Goal: Task Accomplishment & Management: Manage account settings

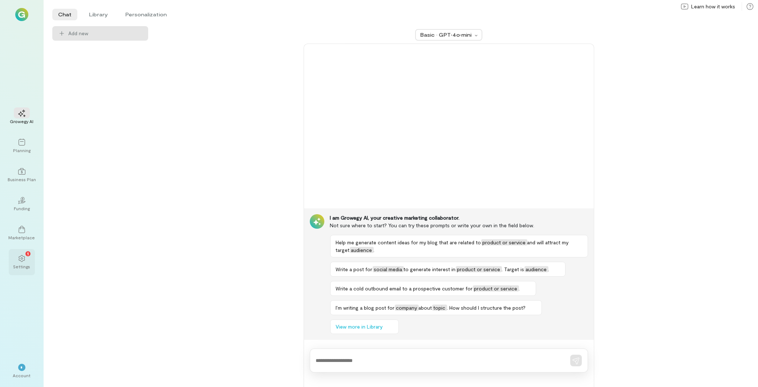
click at [34, 263] on div "1 Settings" at bounding box center [22, 262] width 26 height 26
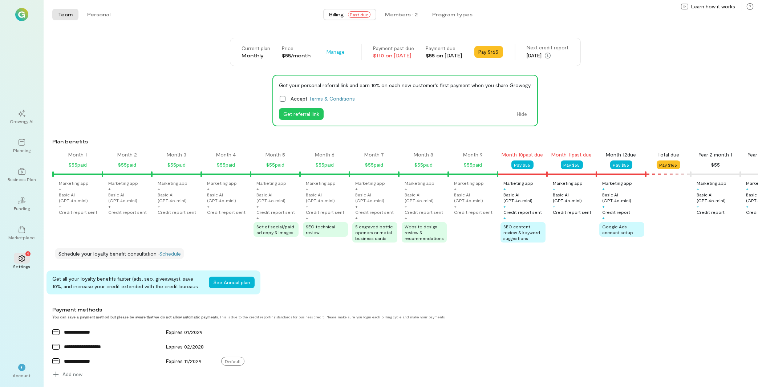
scroll to position [0, 518]
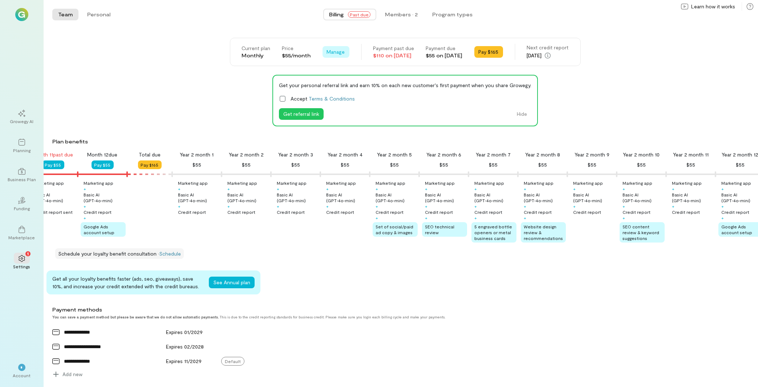
click at [327, 50] on span "Manage" at bounding box center [336, 51] width 18 height 7
click at [334, 78] on link "Cancel plan" at bounding box center [352, 82] width 56 height 15
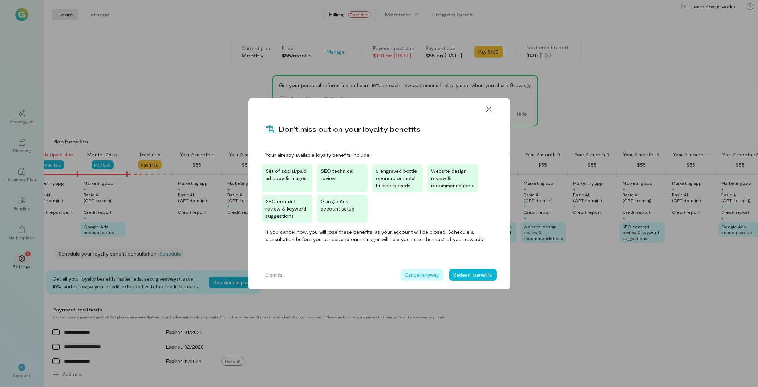
click at [419, 275] on button "Cancel anyway" at bounding box center [421, 275] width 43 height 12
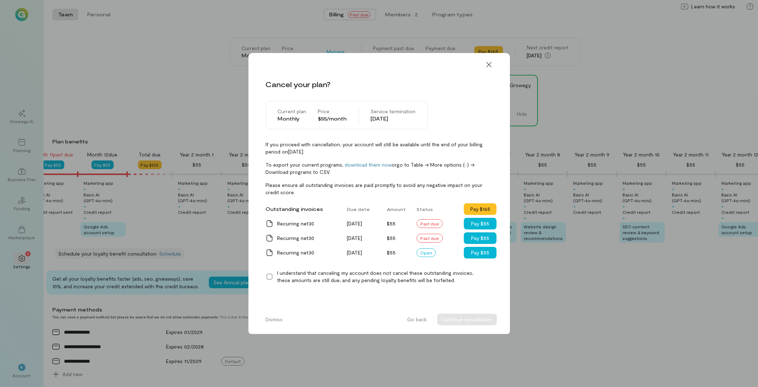
click at [268, 276] on icon at bounding box center [269, 276] width 7 height 7
click at [473, 321] on button "Continue cancellation" at bounding box center [467, 320] width 60 height 12
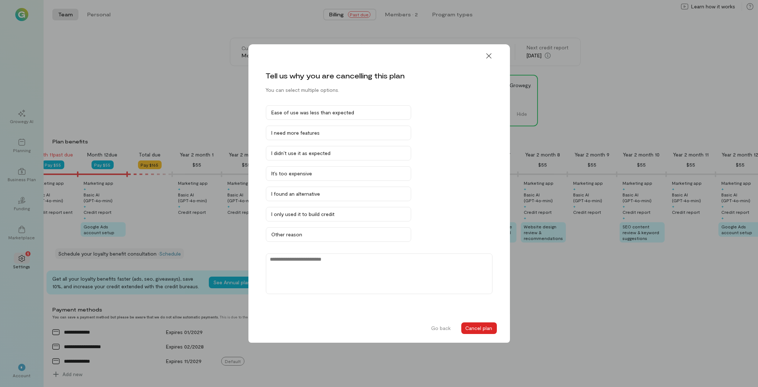
click at [478, 331] on button "Cancel plan" at bounding box center [479, 328] width 36 height 12
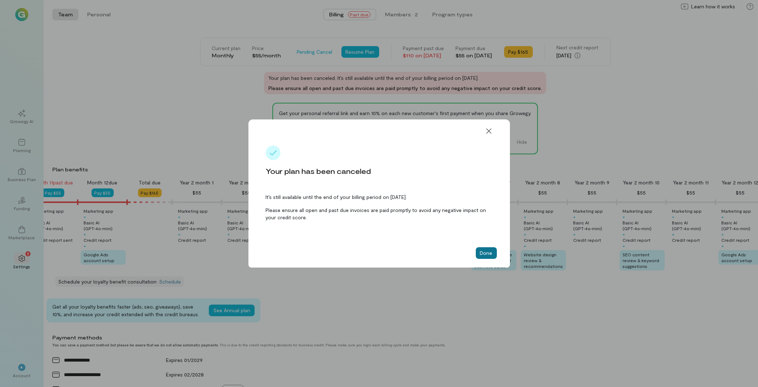
click at [494, 253] on button "Done" at bounding box center [486, 253] width 21 height 12
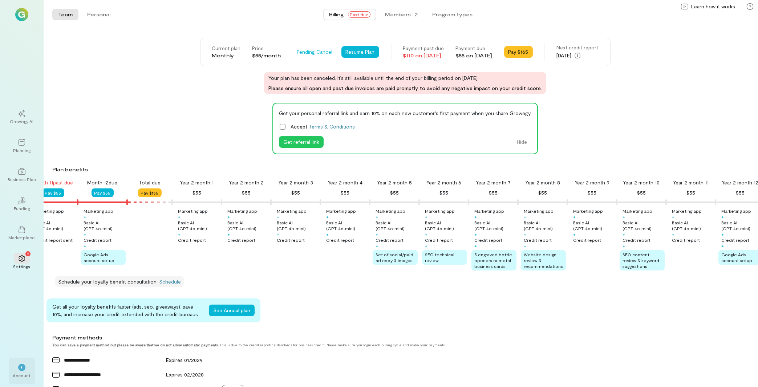
click at [17, 374] on div "Account" at bounding box center [22, 375] width 18 height 6
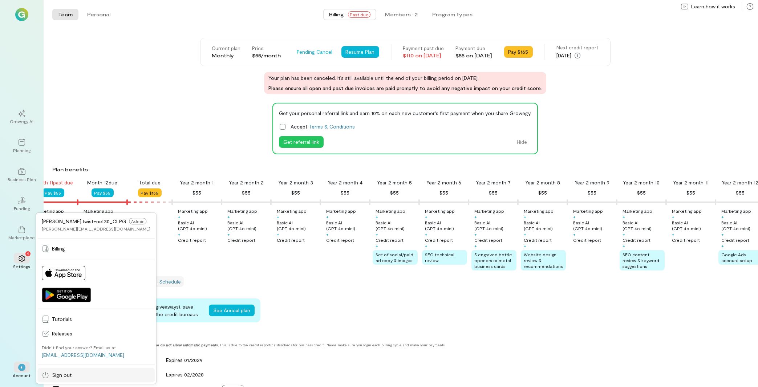
click at [61, 370] on link "Sign out" at bounding box center [95, 375] width 117 height 15
